Goal: Task Accomplishment & Management: Manage account settings

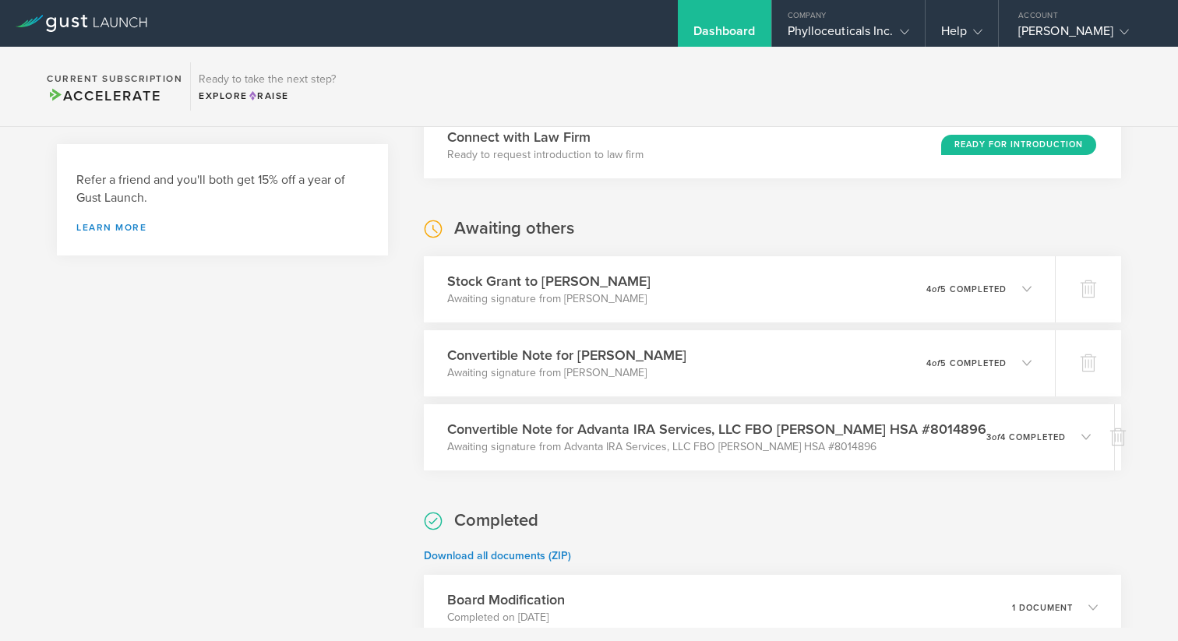
scroll to position [489, 0]
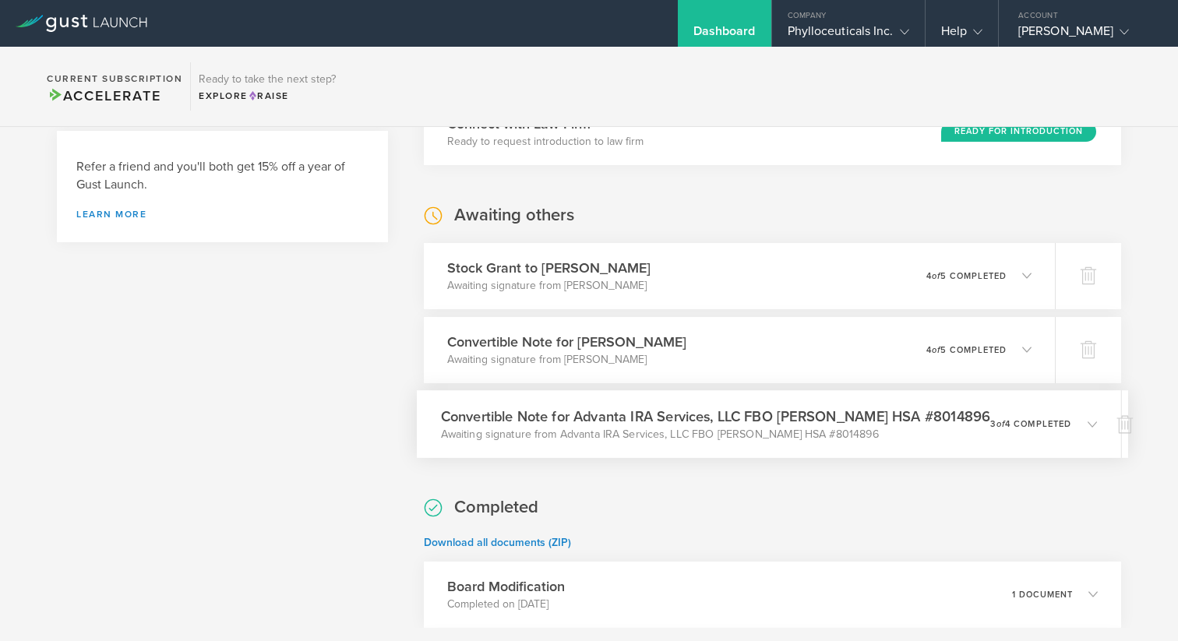
click at [1051, 427] on p "3 of 4 completed" at bounding box center [1031, 423] width 81 height 9
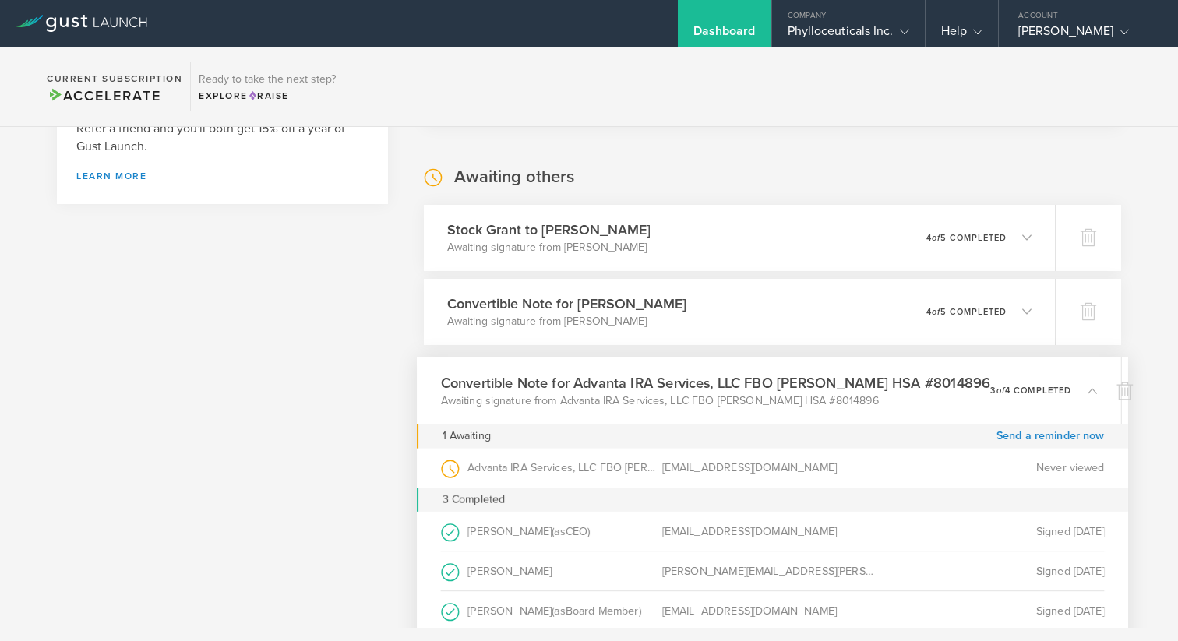
scroll to position [538, 0]
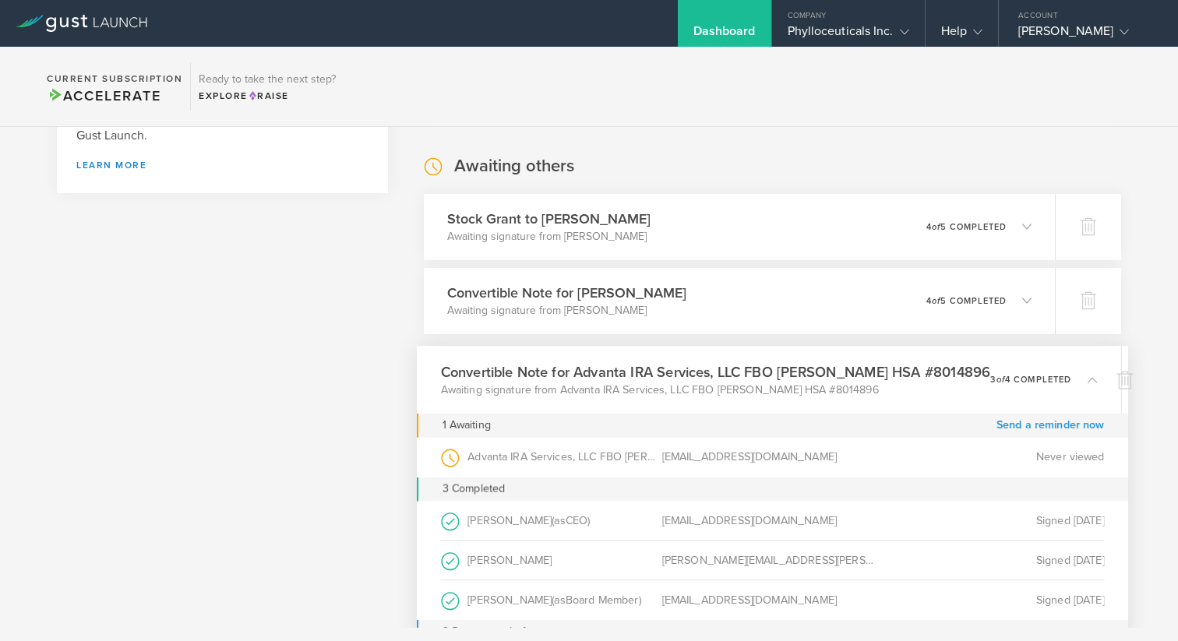
click at [1019, 426] on link "Send a reminder now" at bounding box center [1051, 425] width 108 height 24
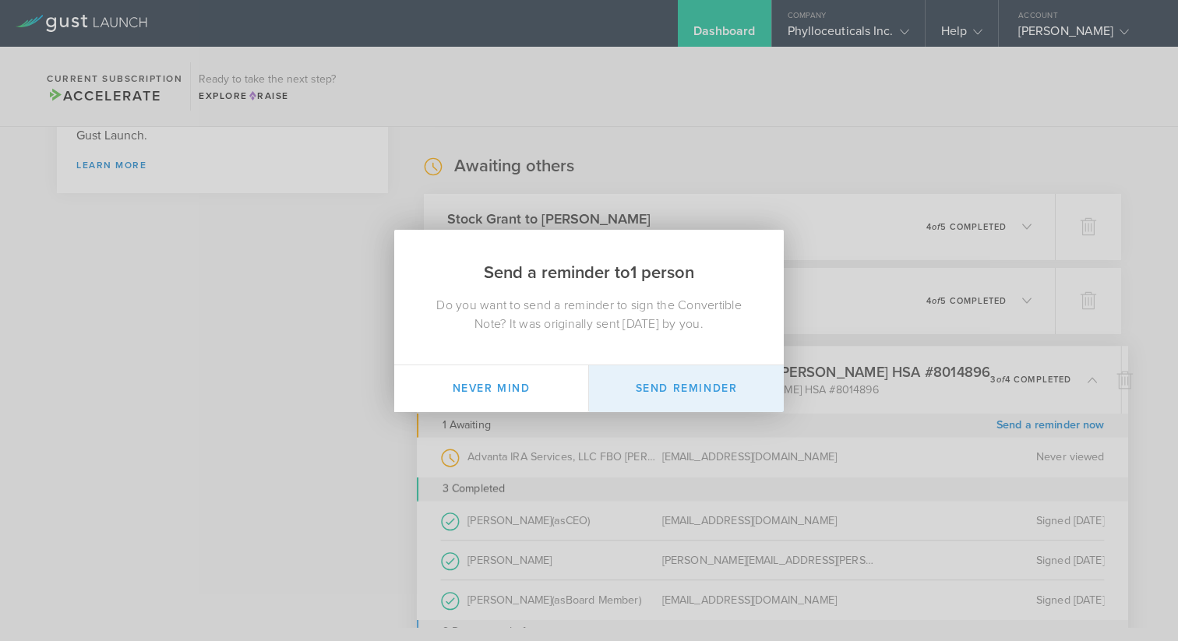
click at [698, 388] on button "Send Reminder" at bounding box center [686, 389] width 195 height 47
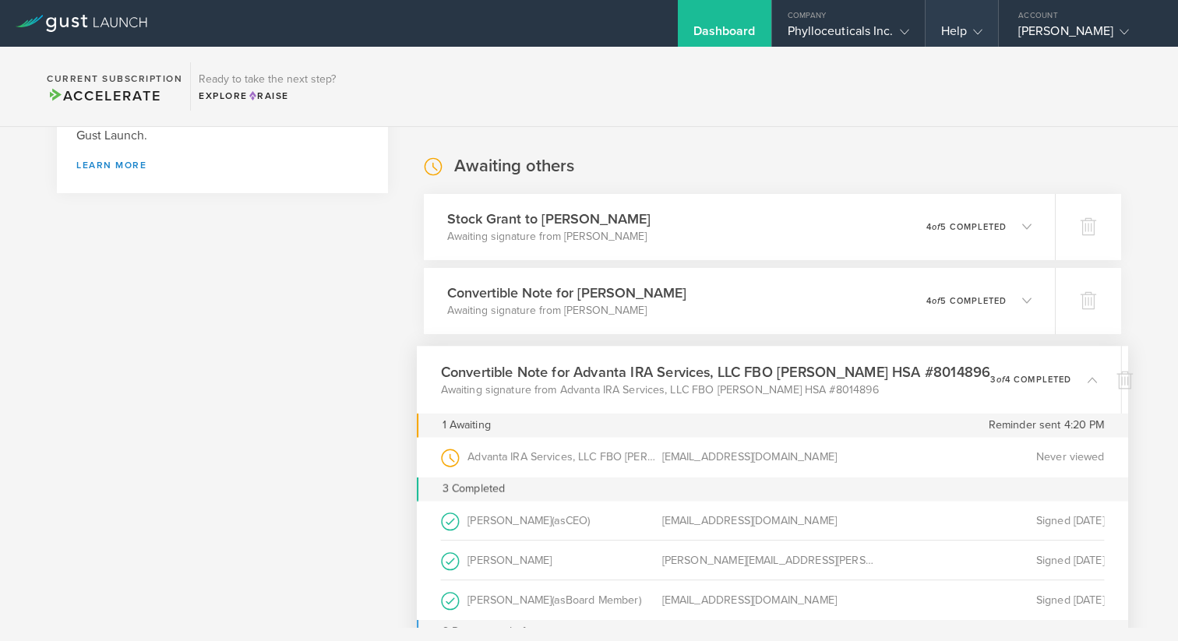
click at [970, 34] on gust-icon at bounding box center [975, 31] width 16 height 16
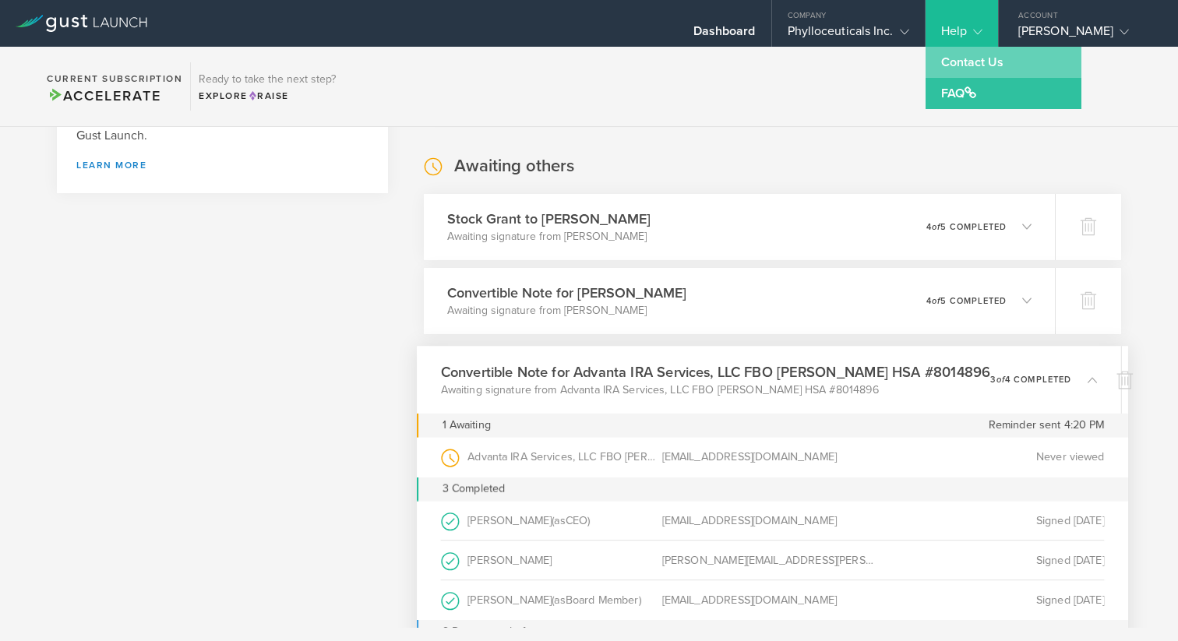
click at [970, 55] on link "Contact Us" at bounding box center [1004, 62] width 156 height 31
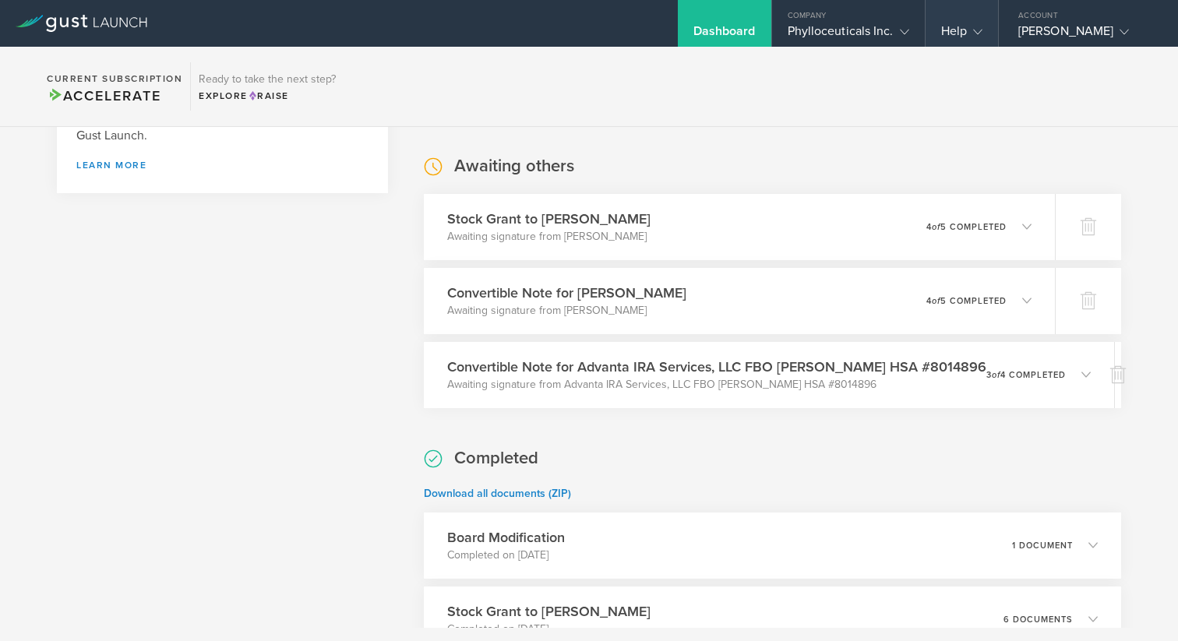
click at [978, 30] on icon at bounding box center [977, 31] width 9 height 9
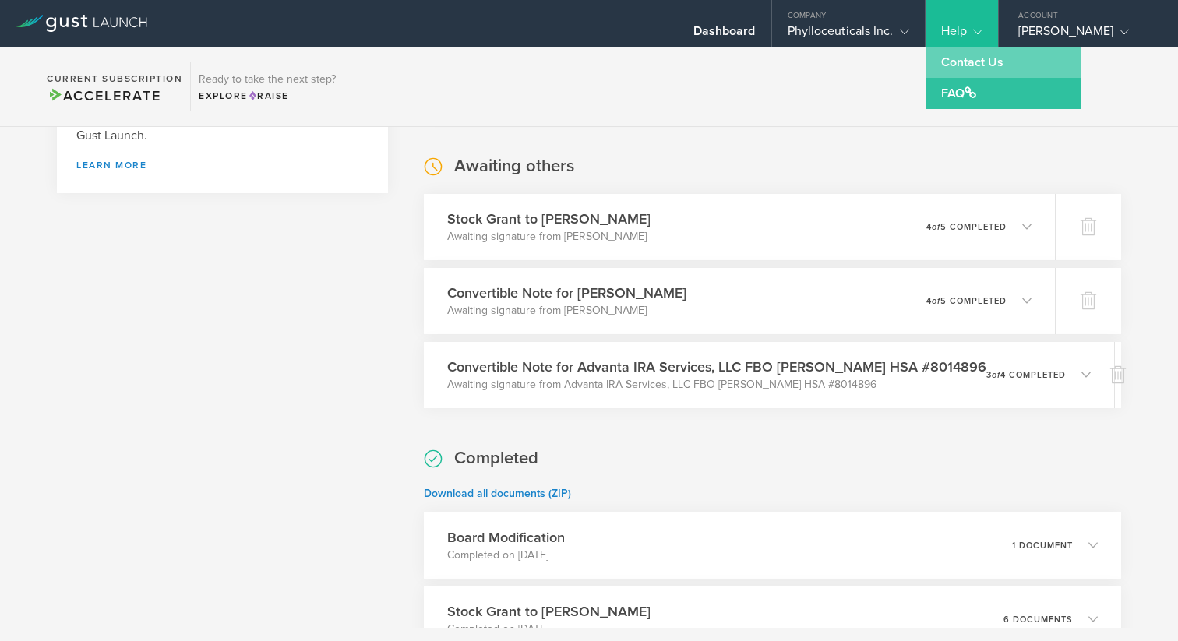
click at [958, 62] on link "Contact Us" at bounding box center [1004, 62] width 156 height 31
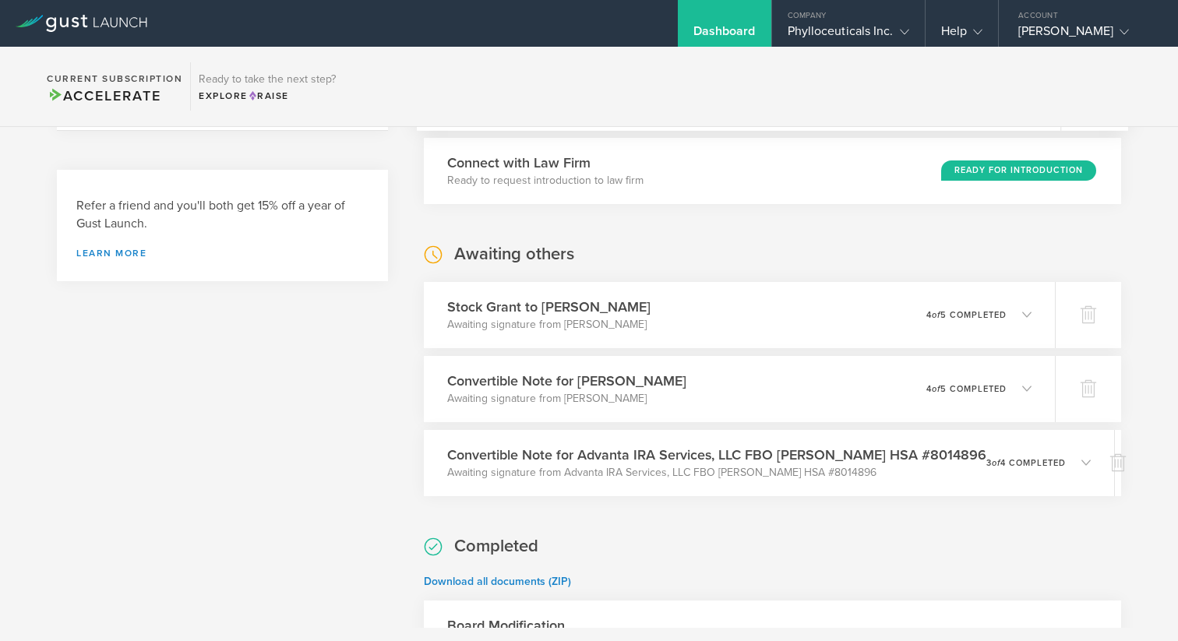
scroll to position [438, 0]
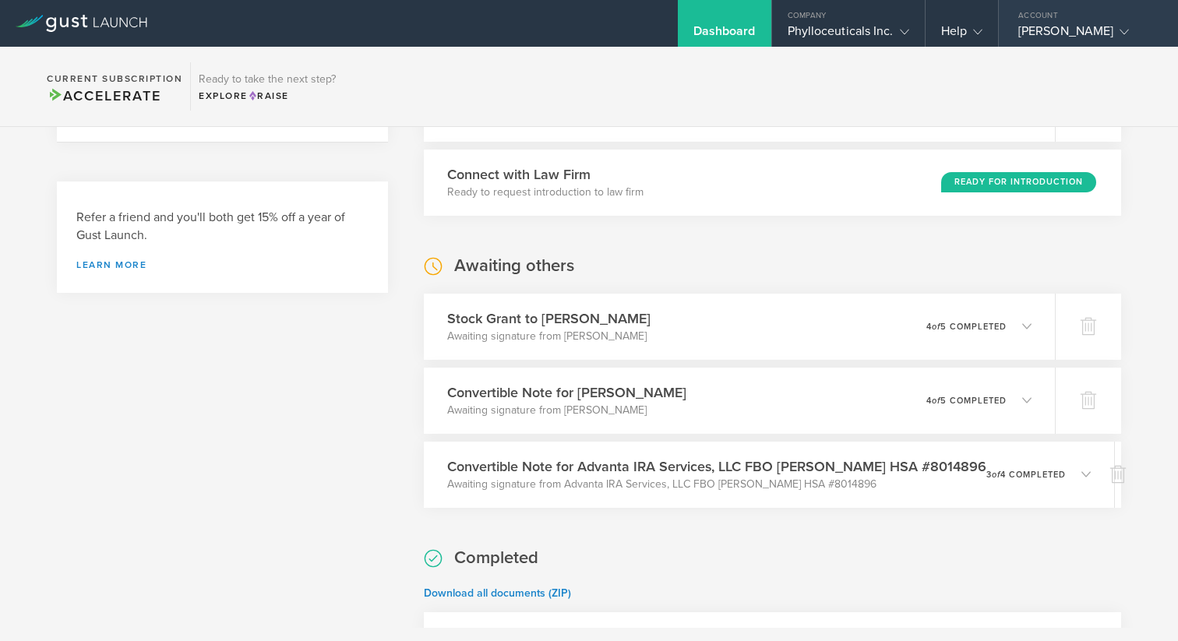
click at [1120, 30] on icon at bounding box center [1124, 31] width 9 height 9
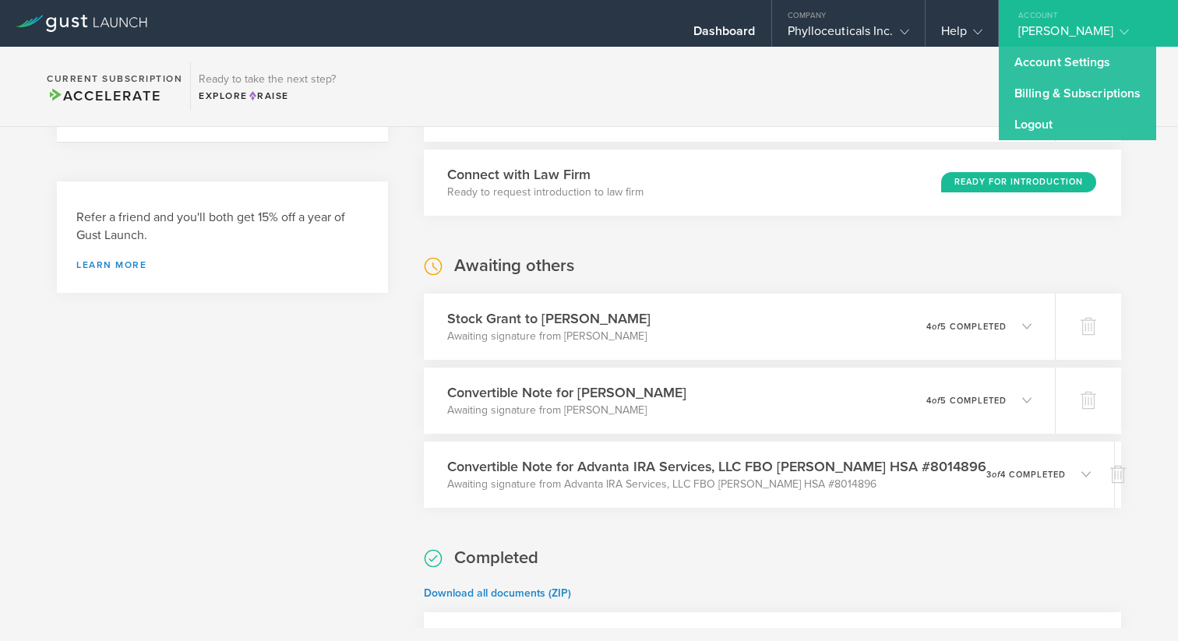
click at [954, 87] on section "Current Subscription Accelerate Ready to take the next step? Explore Raise" at bounding box center [589, 87] width 1178 height 80
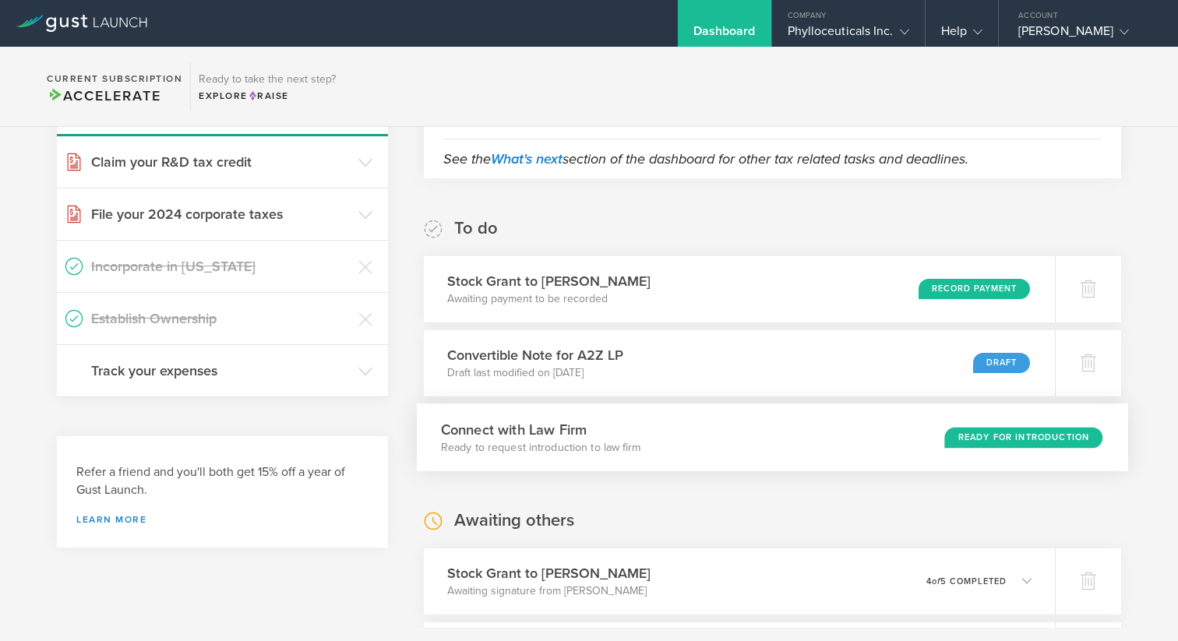
scroll to position [157, 0]
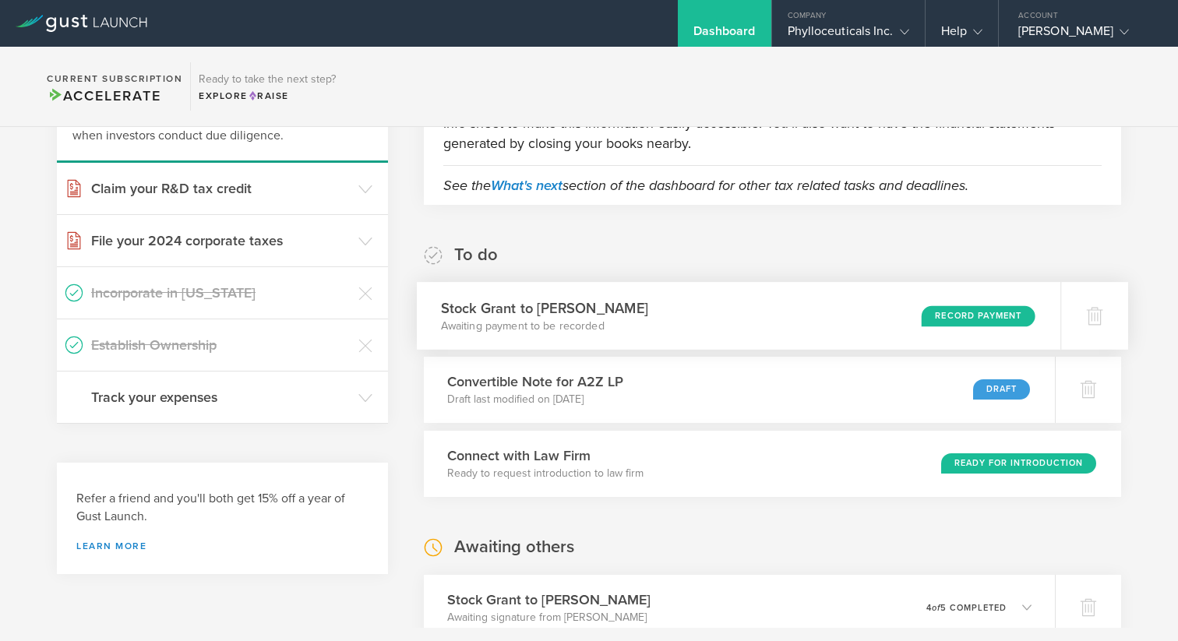
click at [804, 310] on div "Stock Grant to [PERSON_NAME] Awaiting payment to be recorded Record Payment" at bounding box center [739, 316] width 645 height 68
